Goal: Navigation & Orientation: Find specific page/section

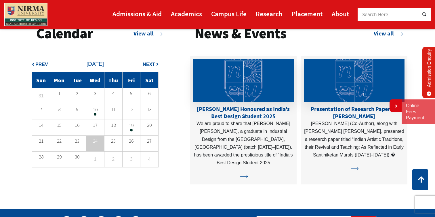
scroll to position [1355, 0]
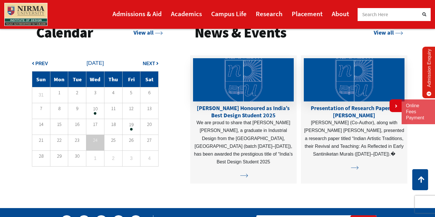
click at [131, 128] on span at bounding box center [131, 129] width 3 height 3
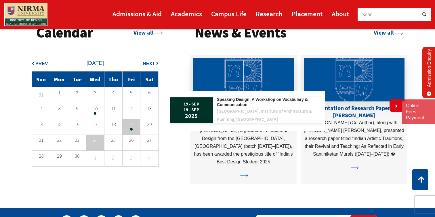
click at [100, 110] on p "10" at bounding box center [95, 108] width 18 height 4
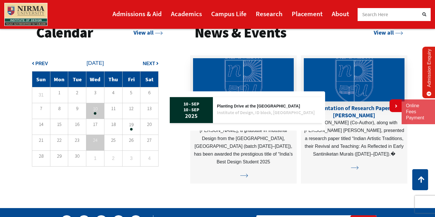
click at [100, 120] on td "17" at bounding box center [95, 126] width 18 height 16
click at [100, 127] on td "17" at bounding box center [95, 126] width 18 height 16
click at [100, 142] on p "24" at bounding box center [95, 140] width 18 height 8
click at [155, 62] on button "Next" at bounding box center [151, 64] width 16 height 8
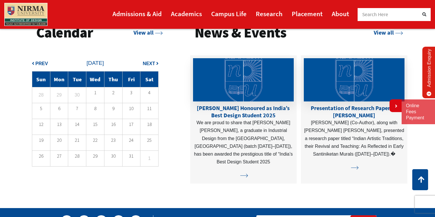
click at [150, 65] on span "Next" at bounding box center [149, 63] width 12 height 5
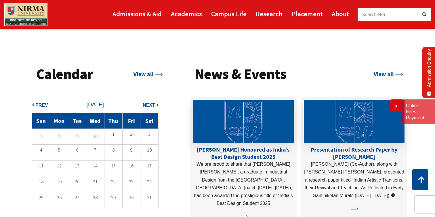
scroll to position [1293, 0]
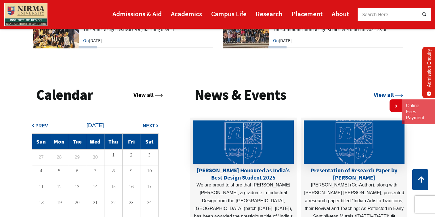
click at [148, 95] on link "View all" at bounding box center [147, 94] width 29 height 7
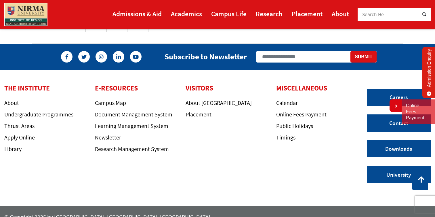
scroll to position [175, 0]
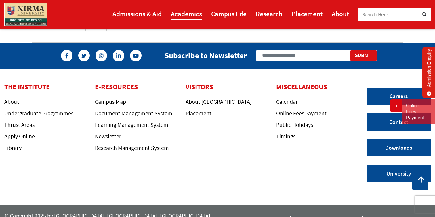
click at [200, 15] on link "Academics" at bounding box center [186, 13] width 31 height 13
